Goal: Answer question/provide support: Answer question/provide support

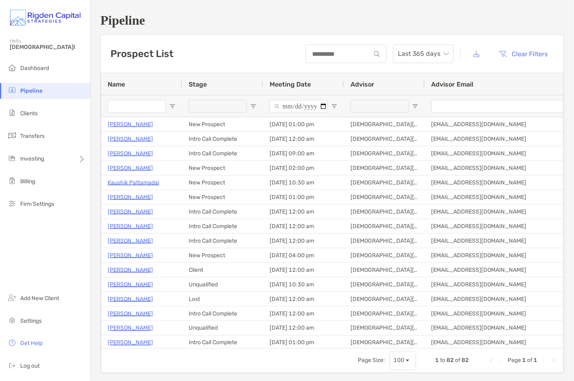
scroll to position [21, 0]
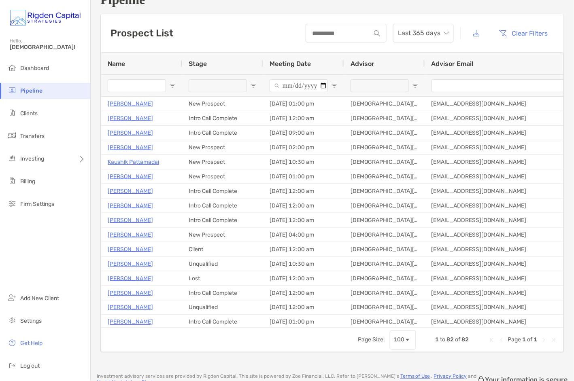
click at [133, 83] on input "Name Filter Input" at bounding box center [137, 85] width 58 height 13
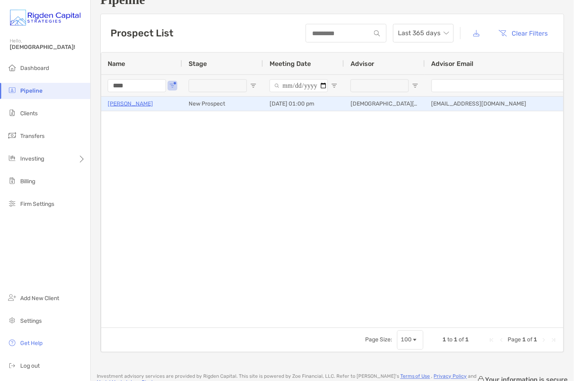
type input "****"
click at [126, 103] on p "[PERSON_NAME]" at bounding box center [130, 104] width 45 height 10
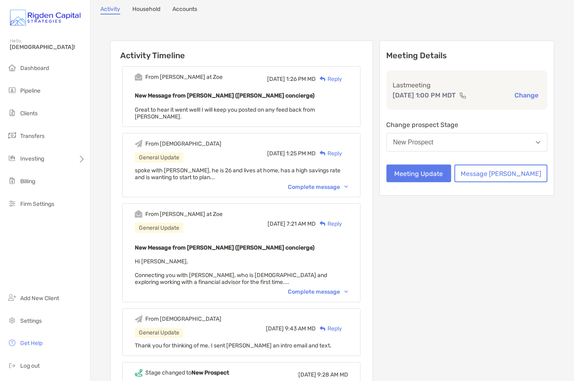
scroll to position [70, 0]
click at [452, 172] on button "Meeting Update" at bounding box center [419, 173] width 65 height 18
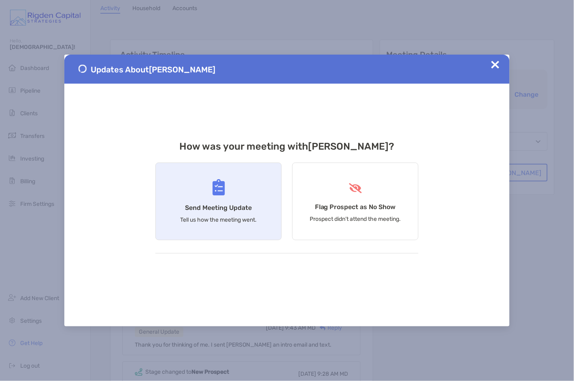
click at [238, 191] on div "Send Meeting Update Tell us how the meeting went." at bounding box center [218, 202] width 126 height 78
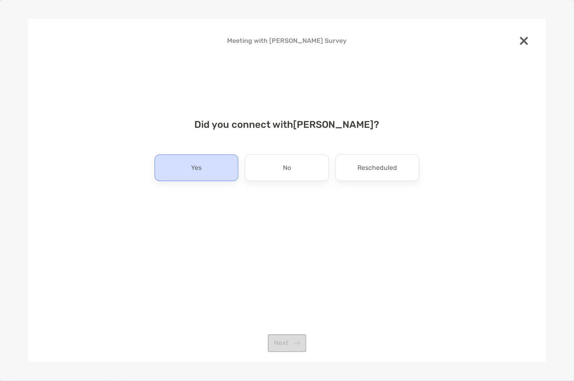
click at [220, 168] on div "Yes" at bounding box center [197, 168] width 84 height 27
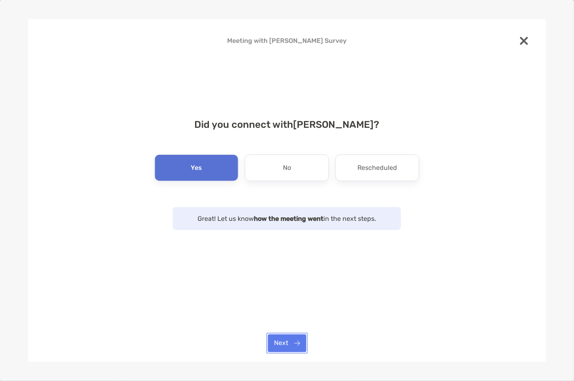
click at [295, 347] on button "Next" at bounding box center [287, 344] width 38 height 18
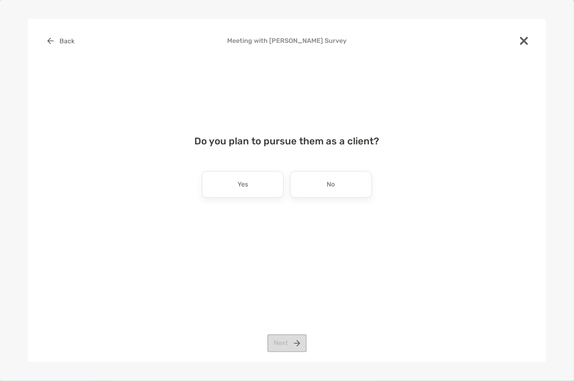
drag, startPoint x: 259, startPoint y: 189, endPoint x: 265, endPoint y: 263, distance: 74.3
click at [259, 189] on div "Yes" at bounding box center [243, 184] width 82 height 27
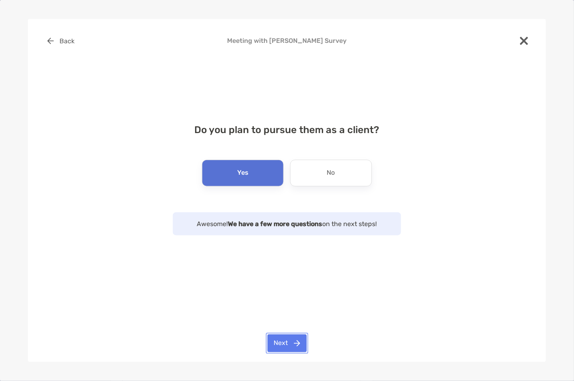
click at [300, 348] on button "Next" at bounding box center [287, 344] width 39 height 18
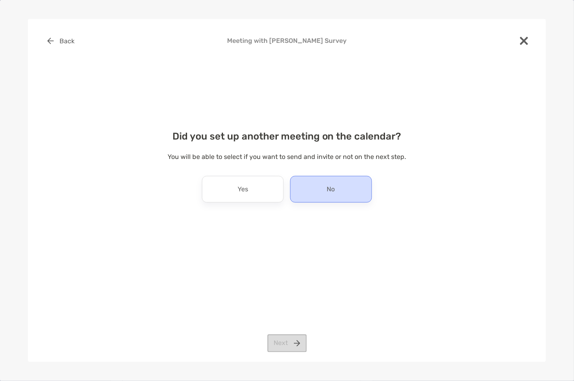
click at [328, 192] on p "No" at bounding box center [331, 189] width 8 height 13
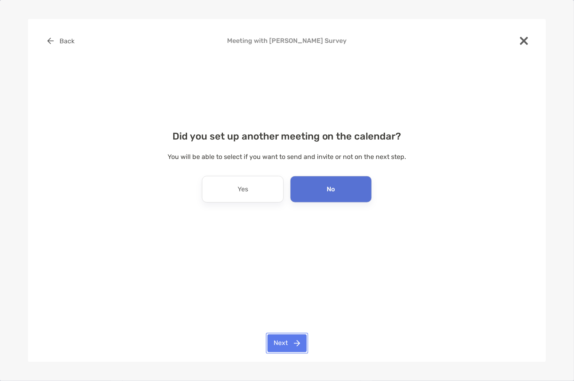
drag, startPoint x: 287, startPoint y: 340, endPoint x: 296, endPoint y: 276, distance: 65.0
click at [287, 339] on button "Next" at bounding box center [287, 344] width 39 height 18
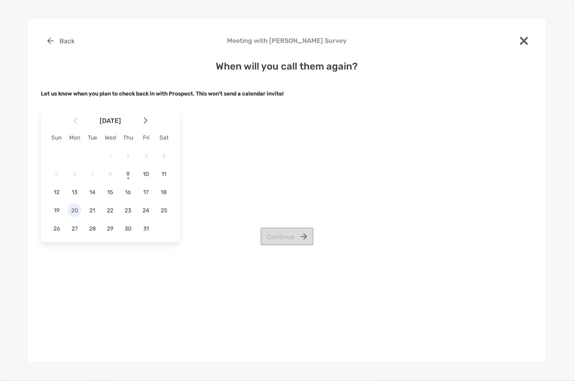
click at [72, 209] on span "20" at bounding box center [75, 210] width 14 height 7
click at [291, 241] on button "Continue" at bounding box center [287, 237] width 53 height 18
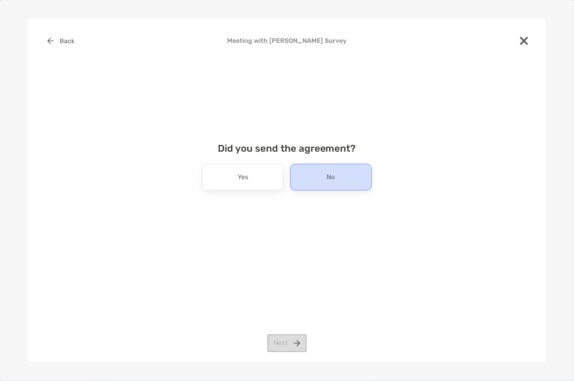
click at [314, 181] on div "No" at bounding box center [331, 177] width 82 height 27
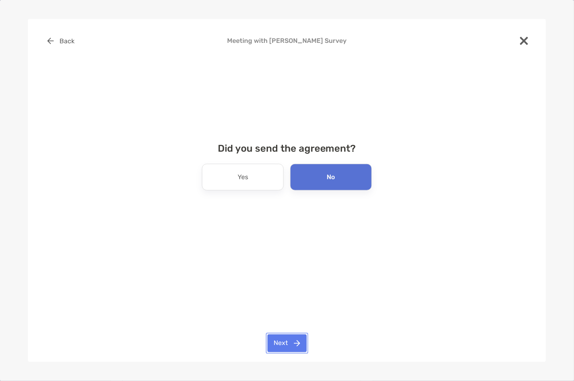
drag, startPoint x: 292, startPoint y: 338, endPoint x: 296, endPoint y: 316, distance: 22.5
click at [292, 338] on button "Next" at bounding box center [287, 344] width 39 height 18
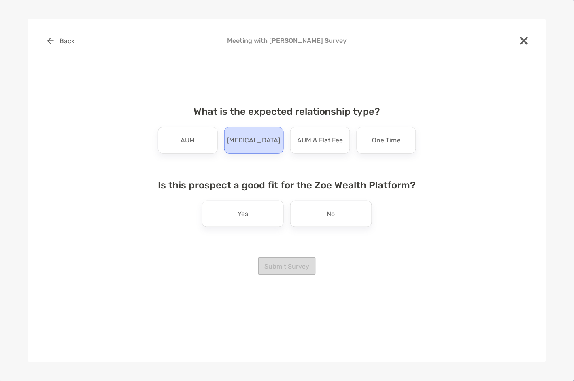
click at [263, 145] on p "Retainer" at bounding box center [253, 140] width 53 height 13
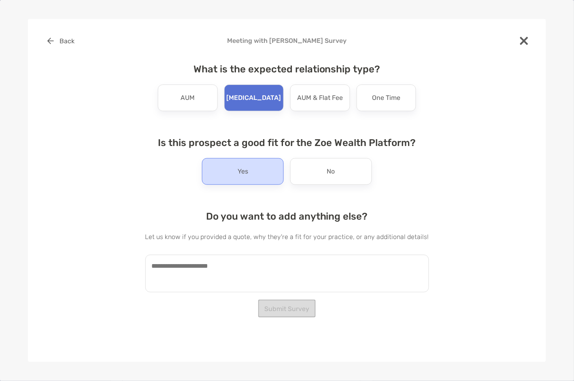
click at [257, 176] on div "Yes" at bounding box center [243, 171] width 82 height 27
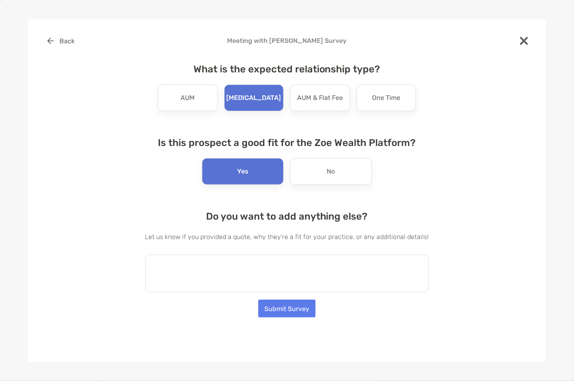
click at [216, 272] on textarea at bounding box center [287, 274] width 284 height 38
paste textarea "**********"
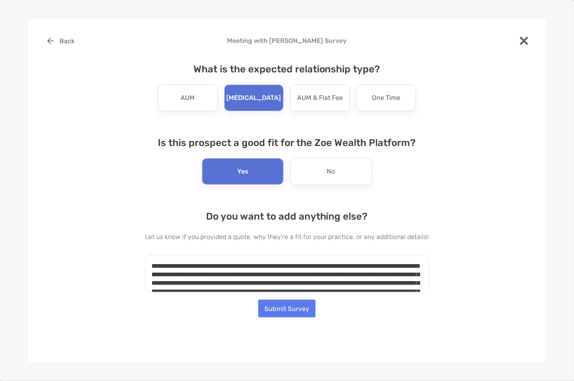
scroll to position [19, 0]
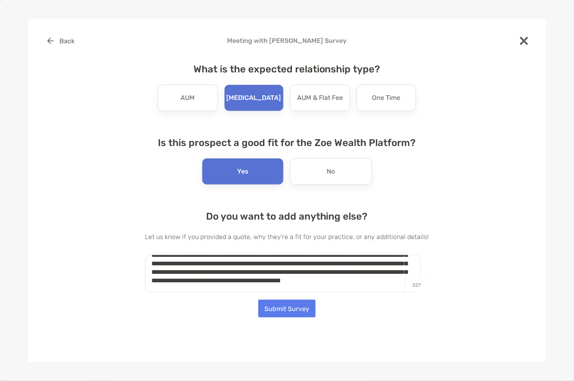
type textarea "**********"
click at [292, 310] on button "Submit Survey" at bounding box center [286, 309] width 57 height 18
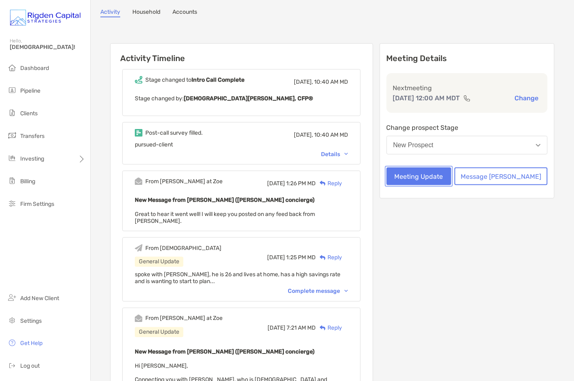
scroll to position [0, 0]
